Goal: Task Accomplishment & Management: Manage account settings

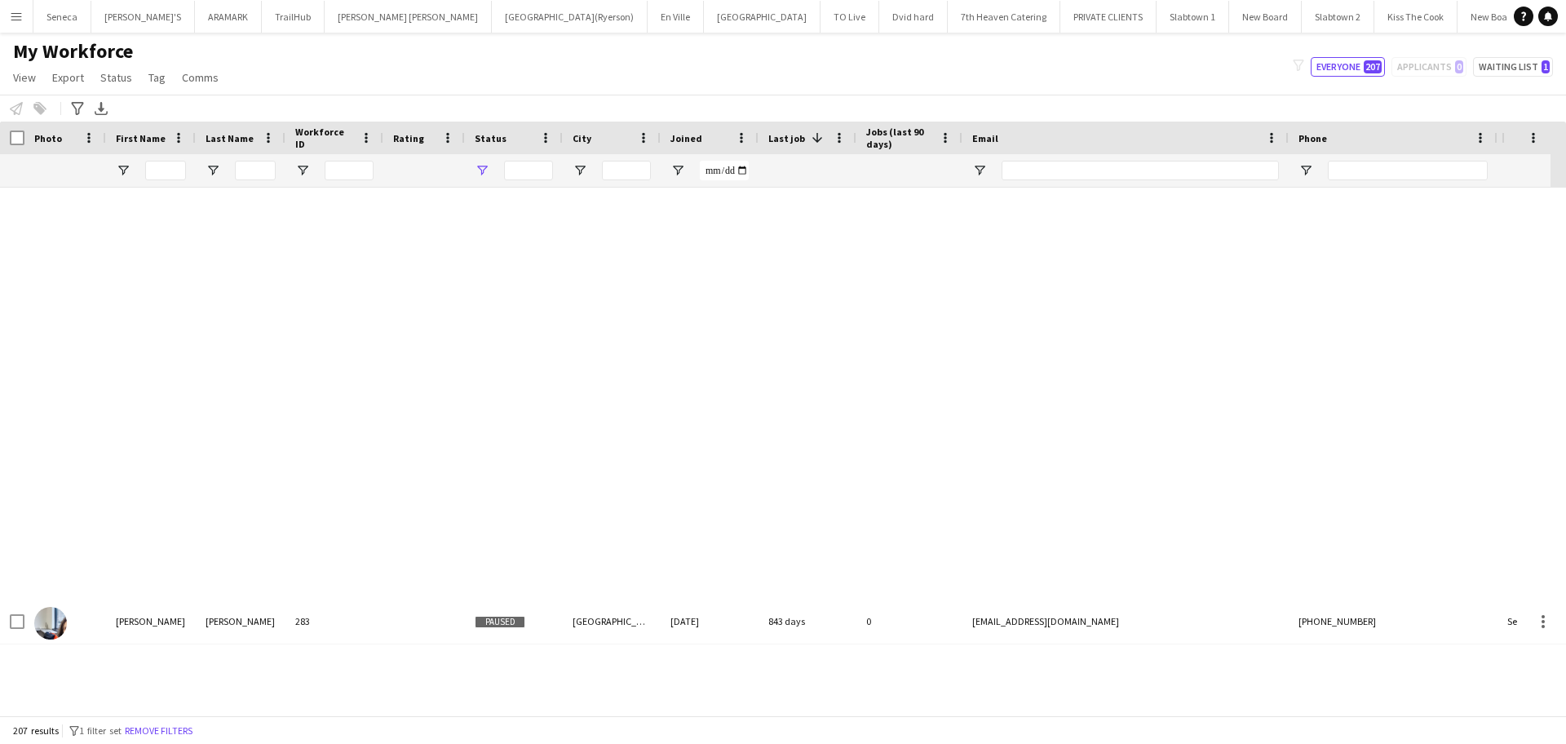
type input "**********"
click at [17, 15] on app-icon "Menu" at bounding box center [16, 16] width 13 height 13
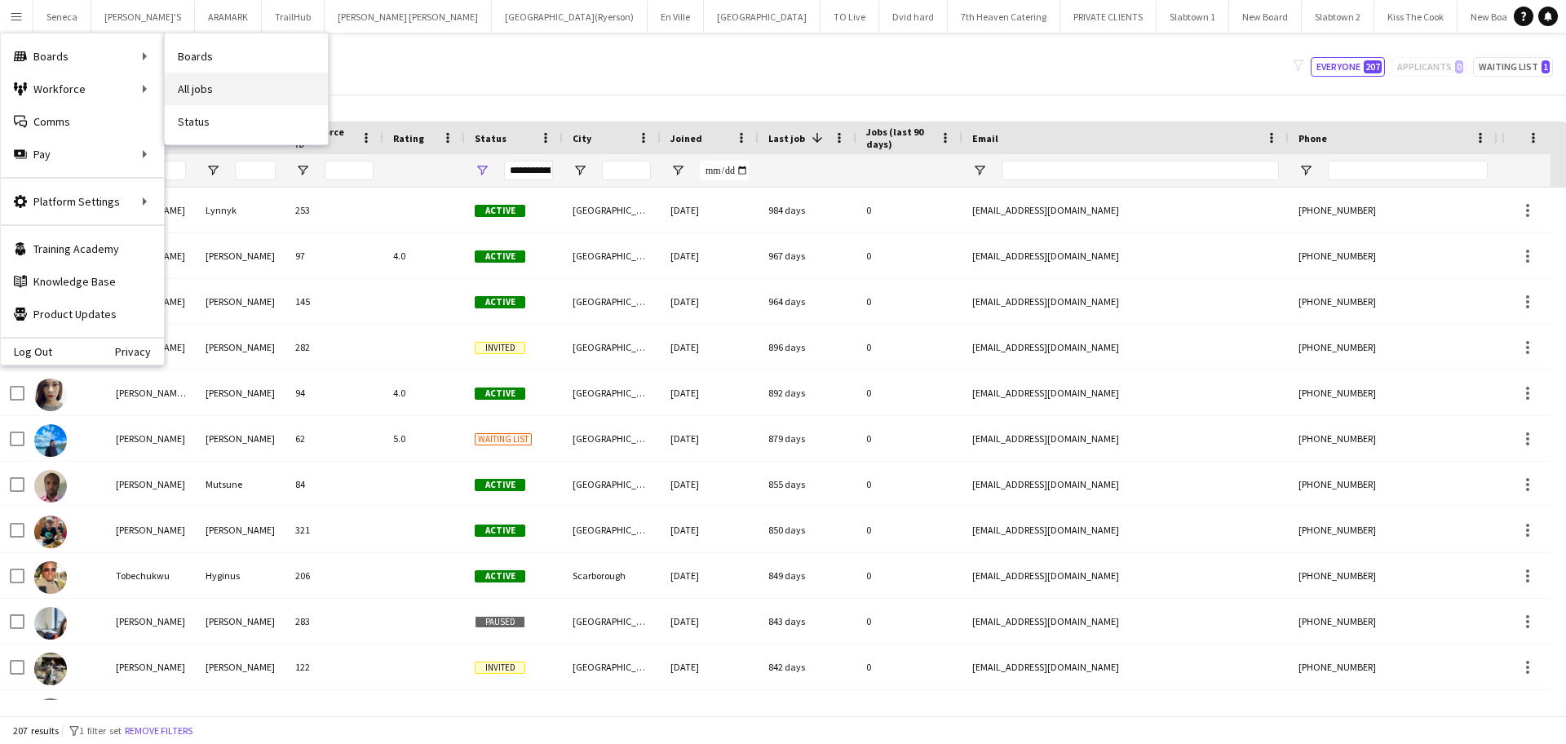
click at [210, 95] on link "All jobs" at bounding box center [246, 89] width 163 height 33
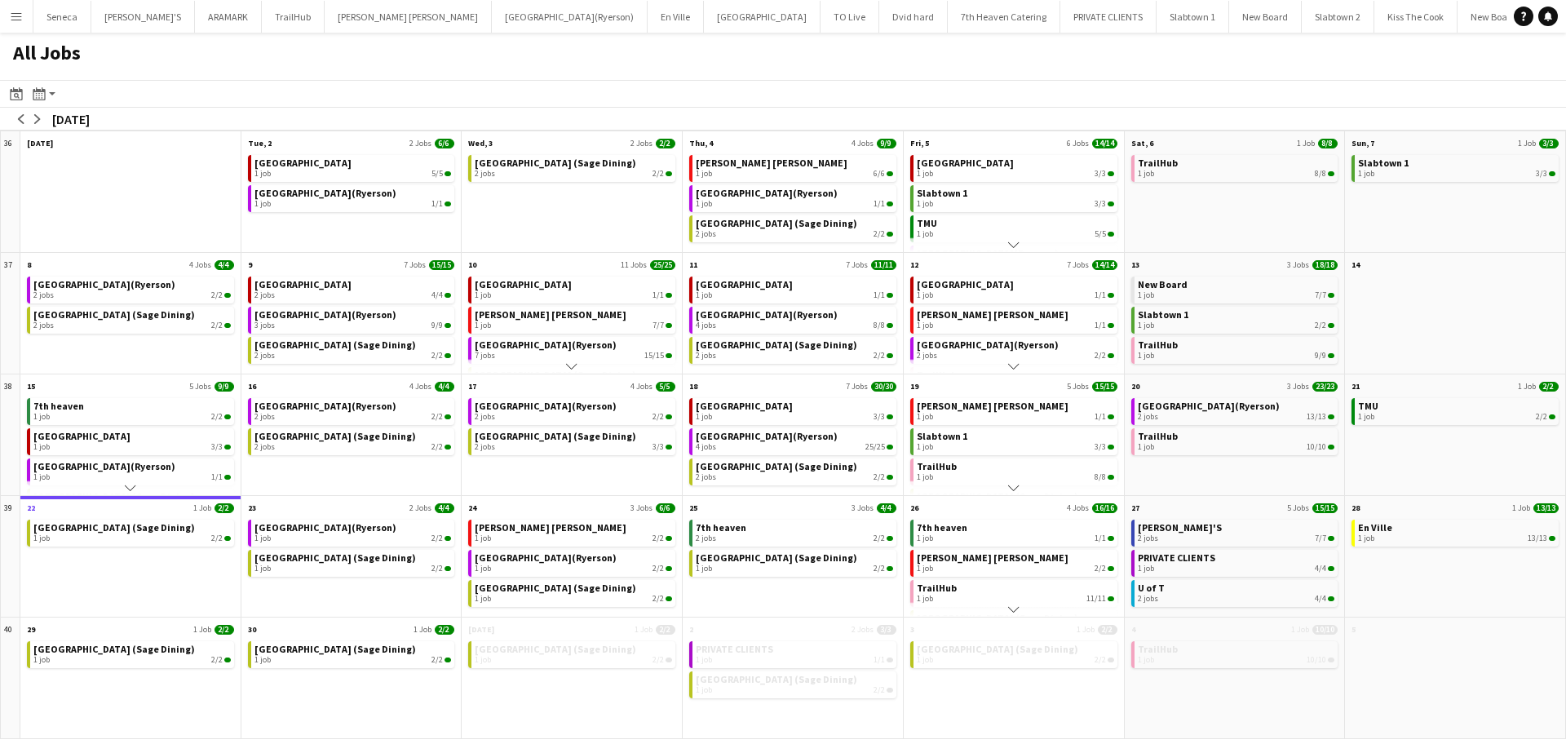
click at [12, 18] on app-icon "Menu" at bounding box center [16, 16] width 13 height 13
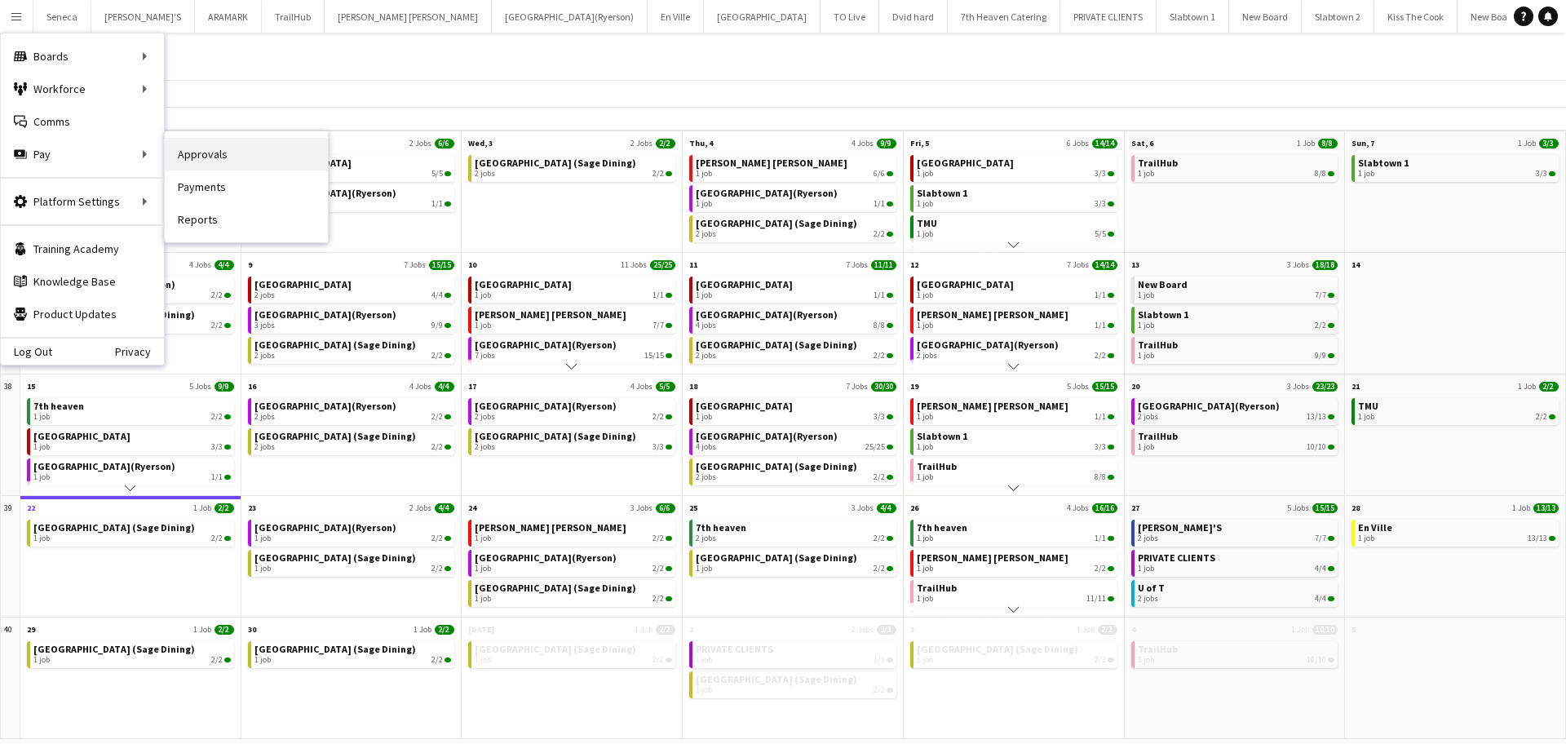
click at [204, 151] on link "Approvals" at bounding box center [246, 154] width 163 height 33
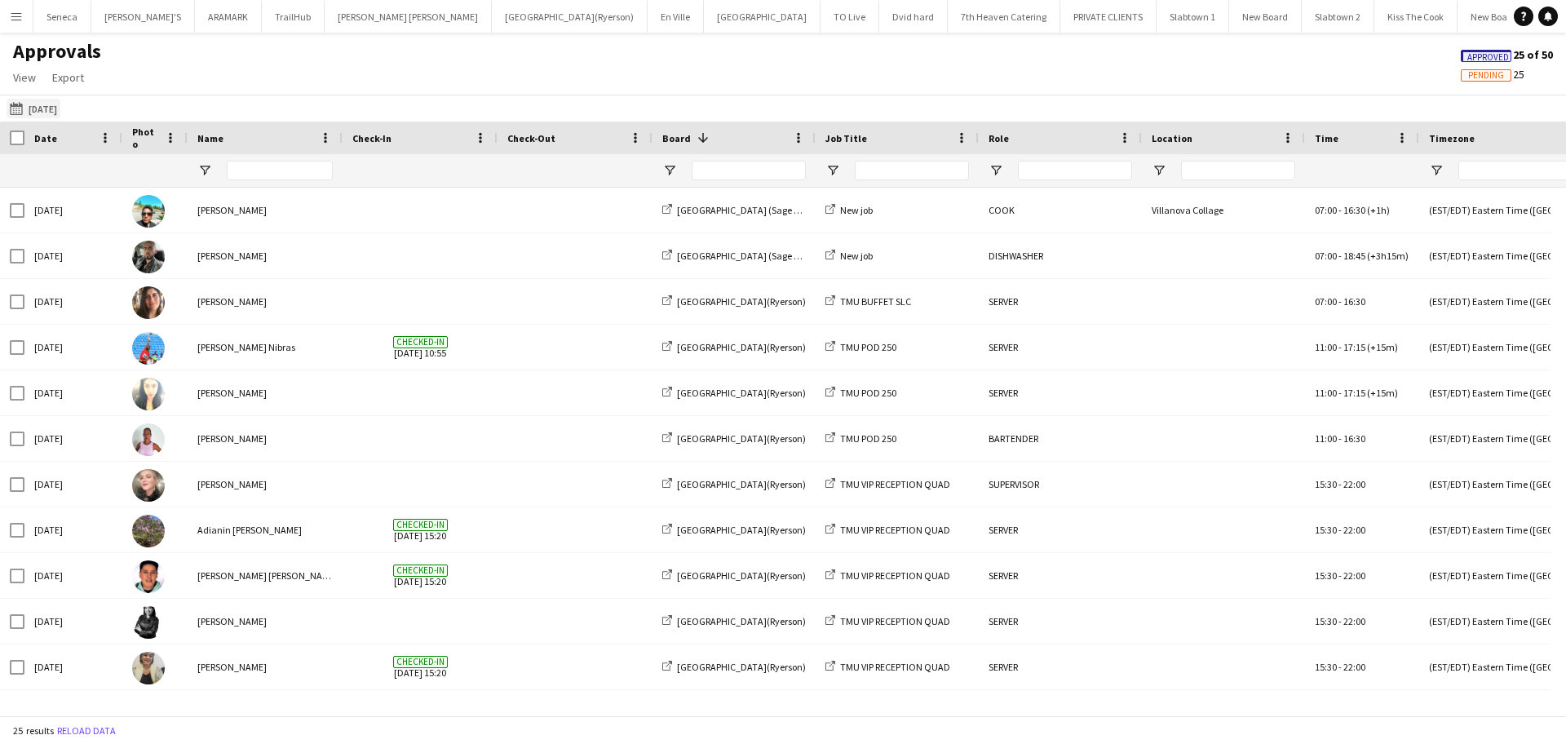
click at [35, 111] on button "[DATE] [DATE]" at bounding box center [34, 109] width 54 height 20
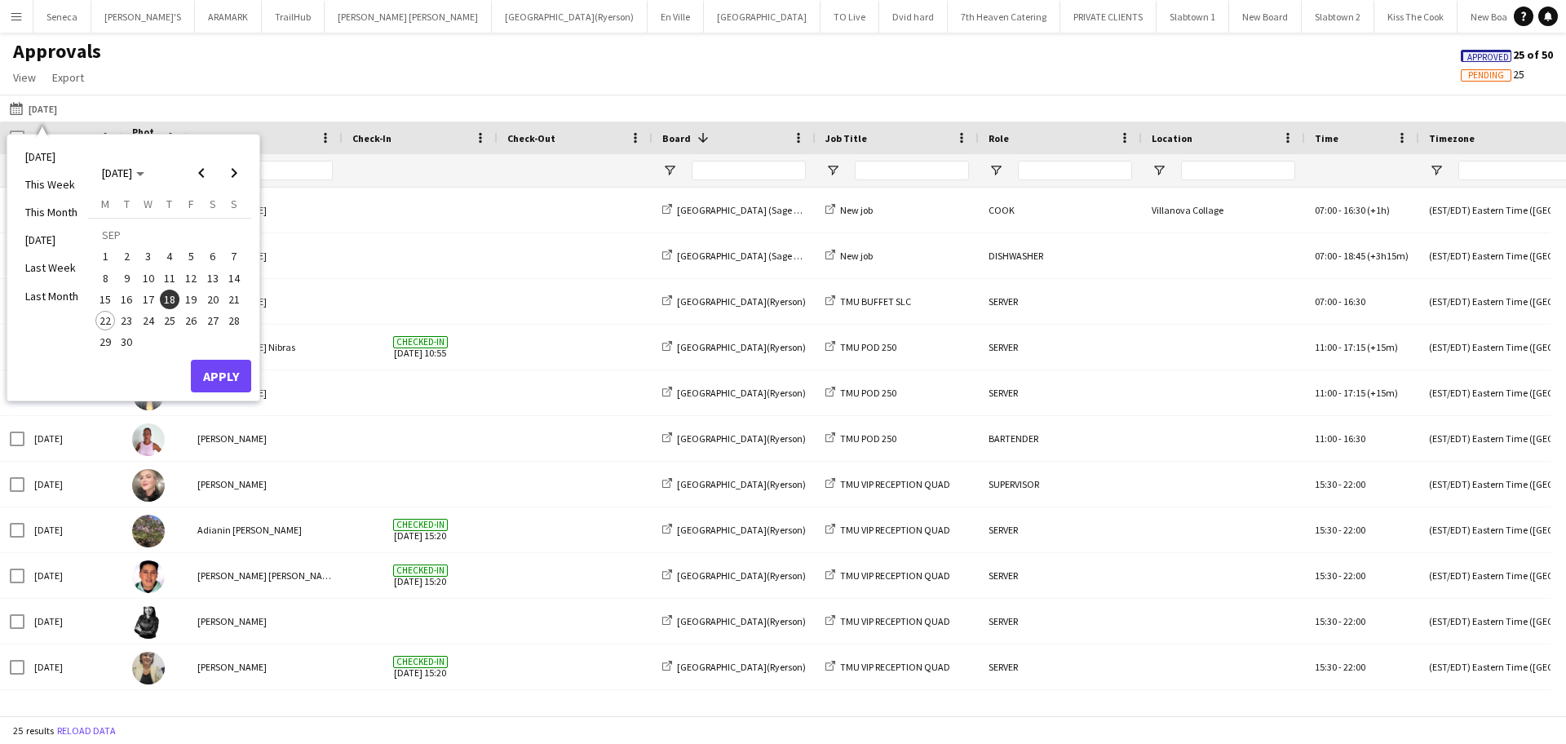
click at [194, 299] on span "19" at bounding box center [191, 299] width 20 height 20
click at [232, 374] on button "Apply" at bounding box center [221, 376] width 60 height 33
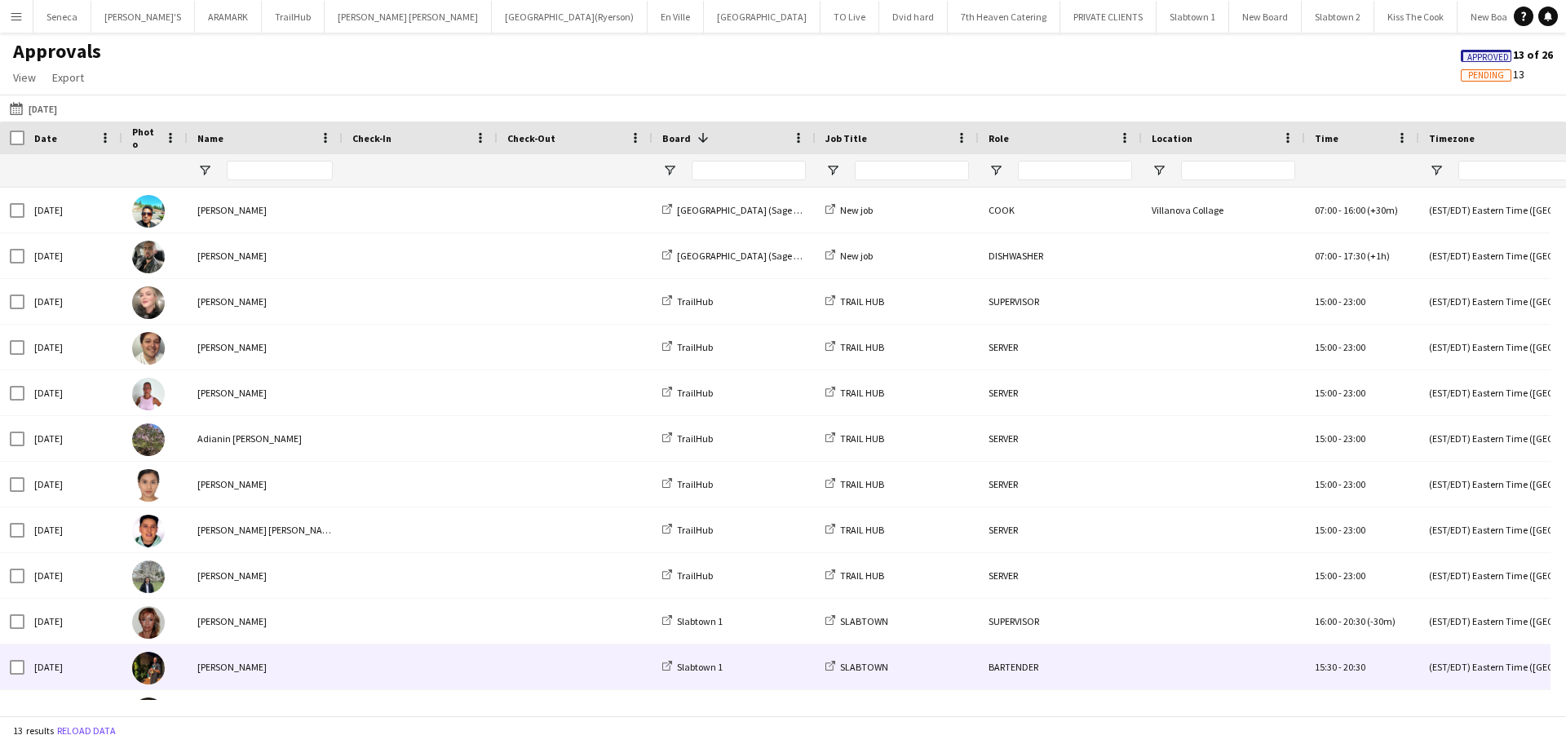
click at [143, 671] on img at bounding box center [148, 668] width 33 height 33
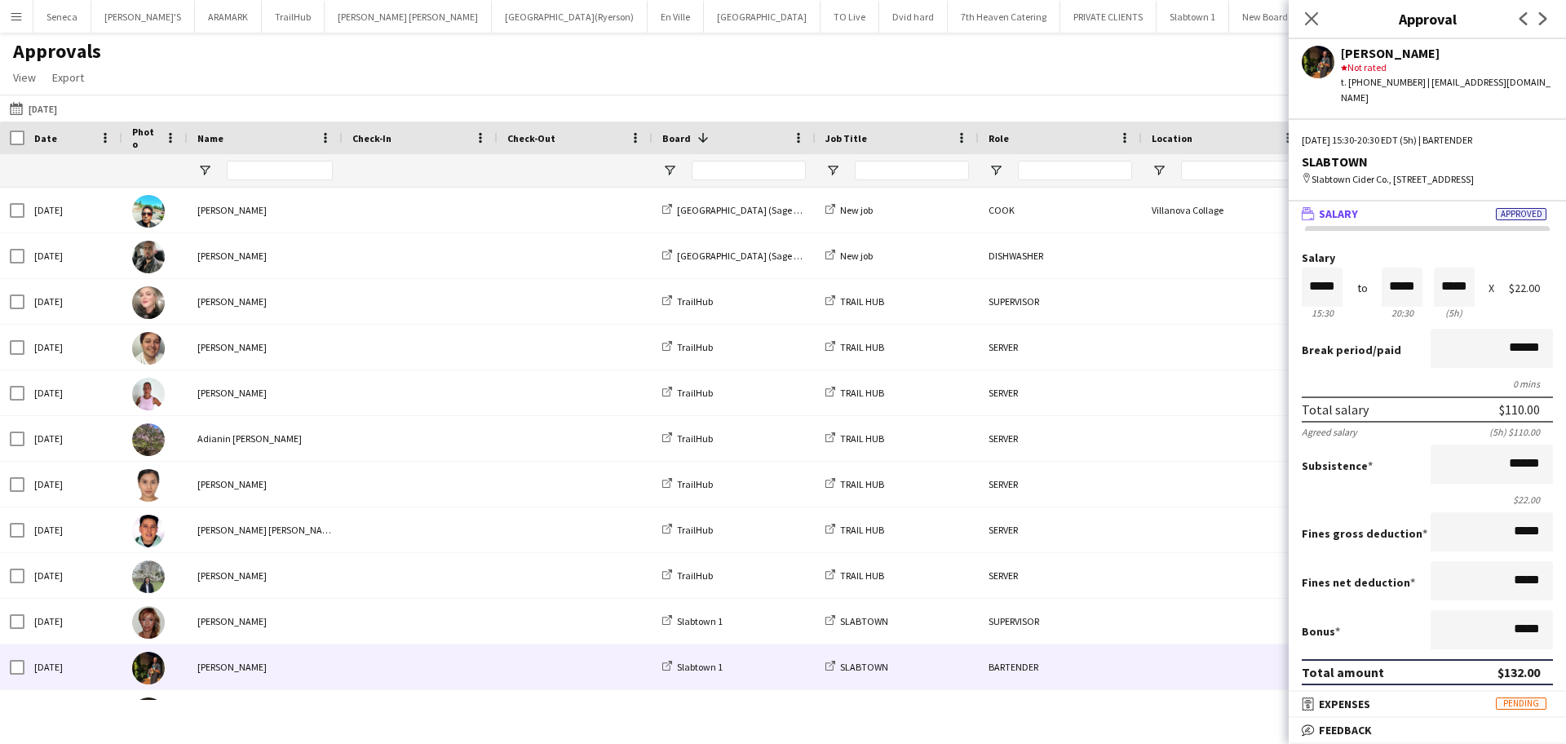
click at [1319, 64] on app-user-avatar at bounding box center [1317, 62] width 33 height 33
drag, startPoint x: 731, startPoint y: 2, endPoint x: 342, endPoint y: 54, distance: 391.6
click at [342, 54] on div "Approvals View Customise view Customise filters Reset Filters Reset View Reset …" at bounding box center [783, 66] width 1566 height 55
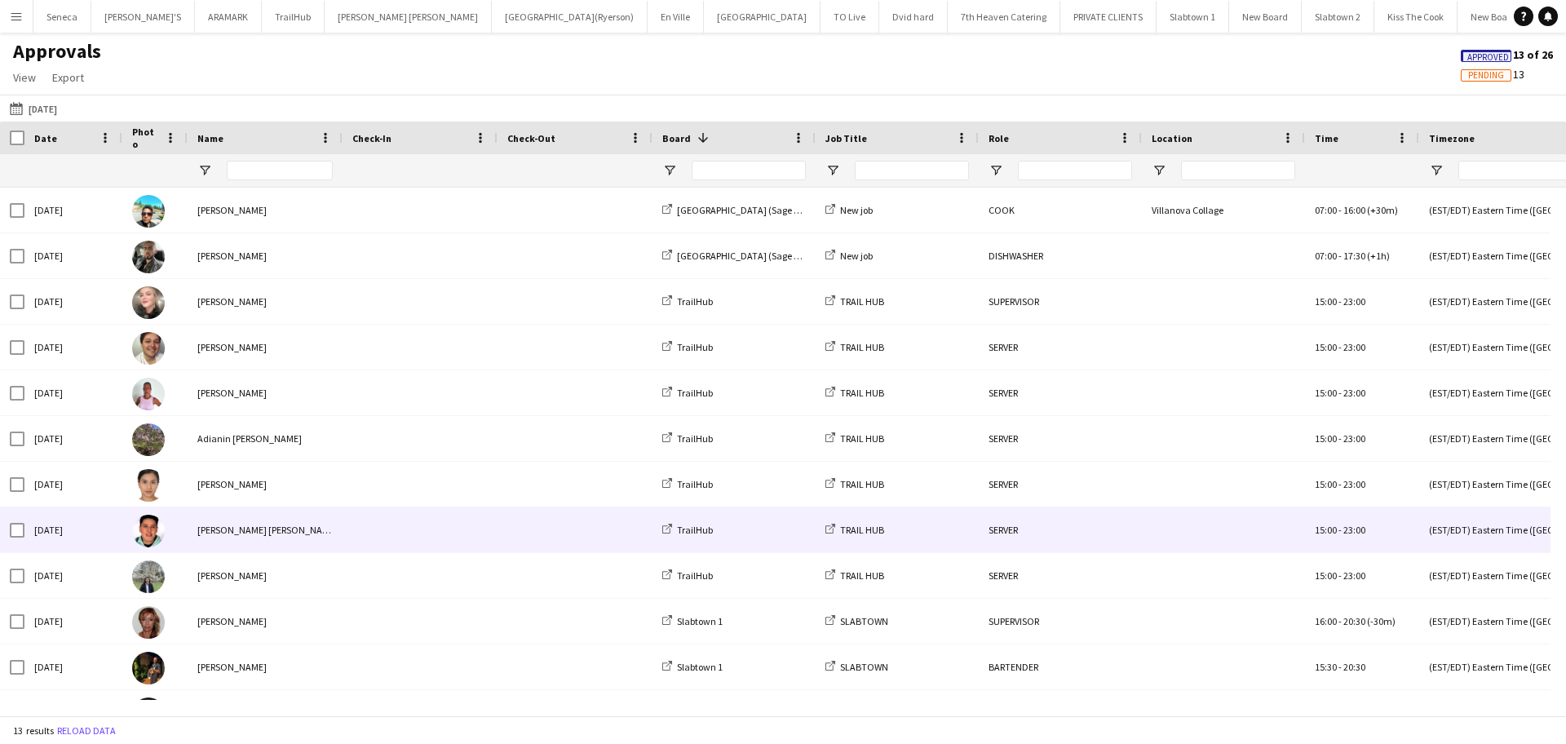
click at [143, 541] on img at bounding box center [148, 531] width 33 height 33
